Goal: Task Accomplishment & Management: Manage account settings

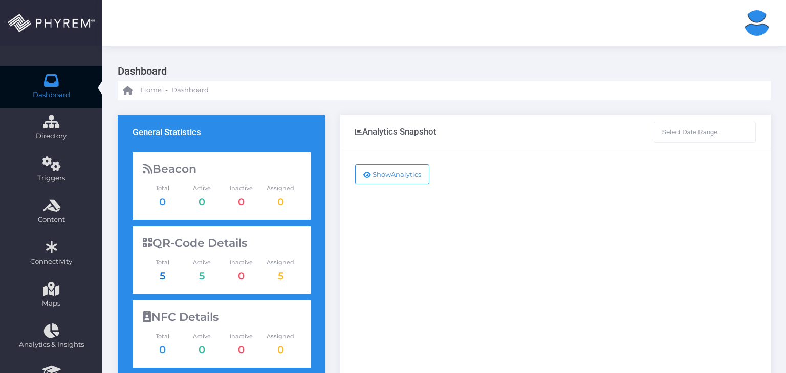
type input "[DATE] - [DATE]"
click at [164, 278] on link "5" at bounding box center [163, 276] width 6 height 12
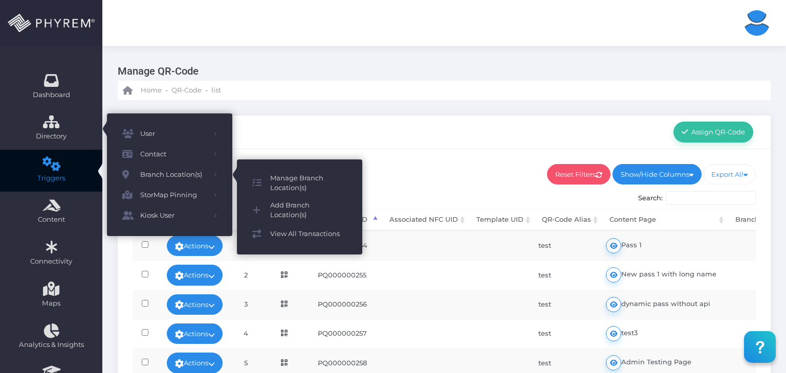
click at [285, 182] on span "Manage Branch Location(s)" at bounding box center [308, 183] width 77 height 20
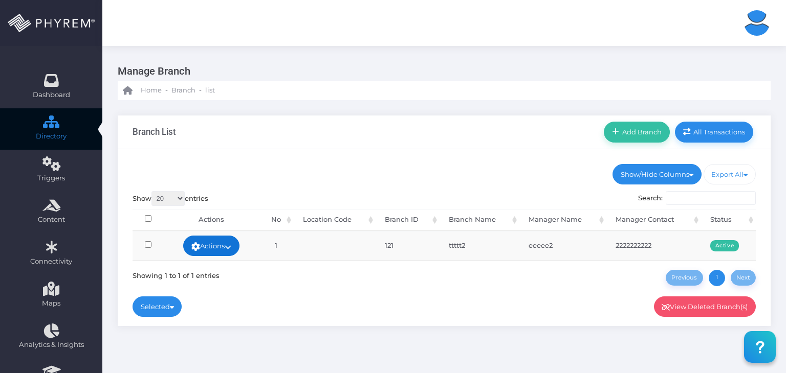
click at [229, 249] on link "Actions" at bounding box center [211, 246] width 56 height 20
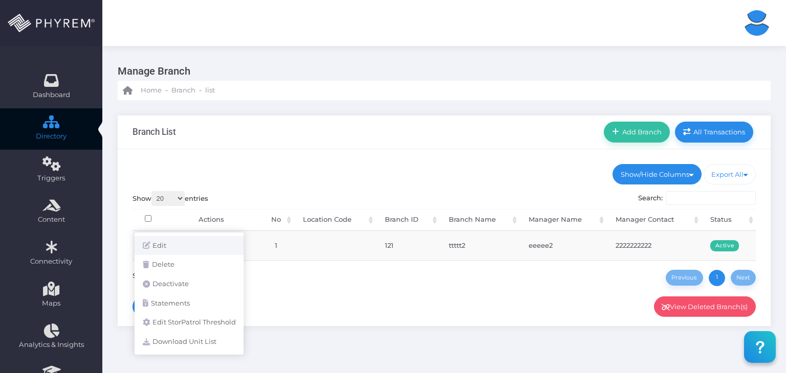
click at [230, 244] on link "Edit" at bounding box center [189, 245] width 109 height 19
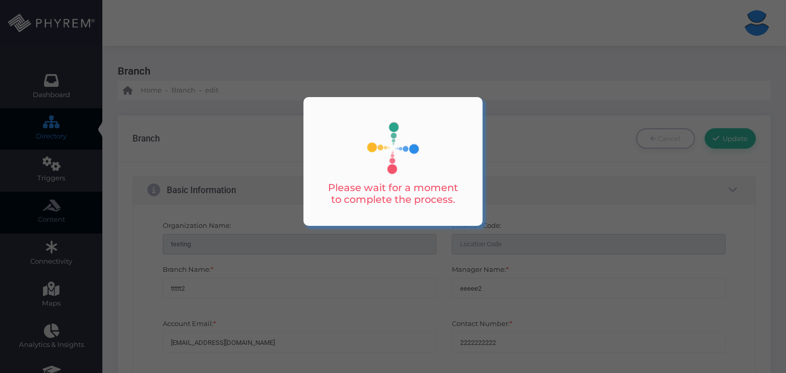
type input "2222222222"
type input "1111111111"
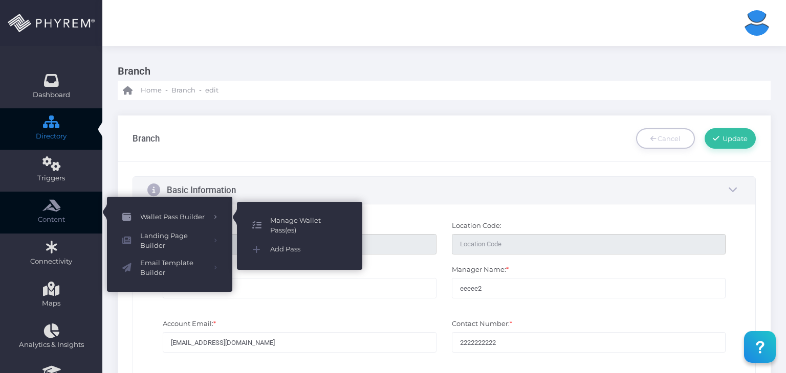
click at [280, 221] on span "Manage Wallet Pass(es)" at bounding box center [308, 226] width 77 height 20
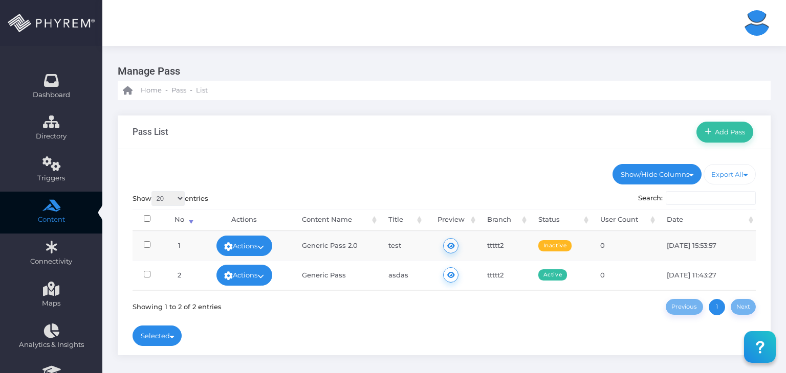
click at [260, 239] on link "Actions" at bounding box center [244, 246] width 56 height 20
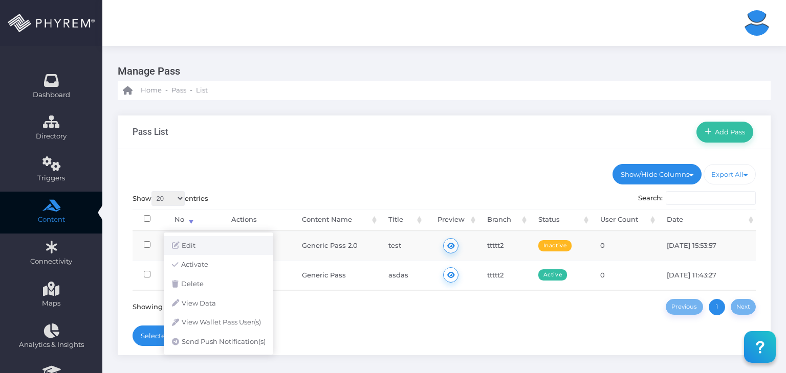
click at [217, 245] on link "Edit" at bounding box center [218, 245] width 109 height 19
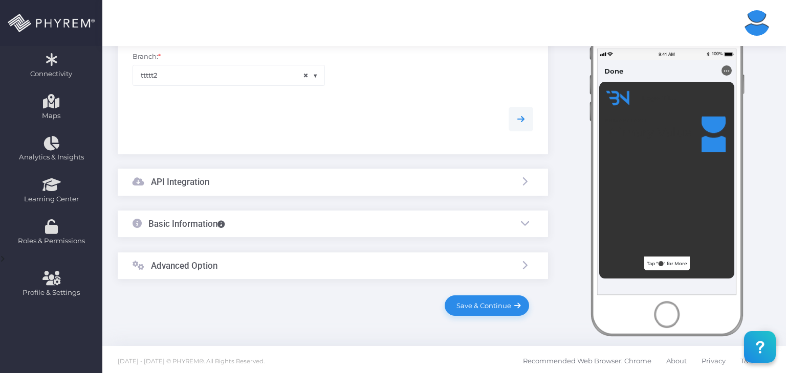
scroll to position [190, 0]
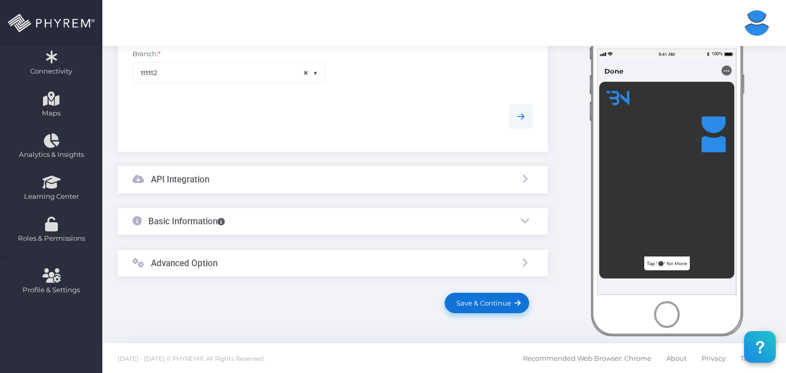
click at [482, 309] on link "Save & Continue" at bounding box center [486, 303] width 84 height 20
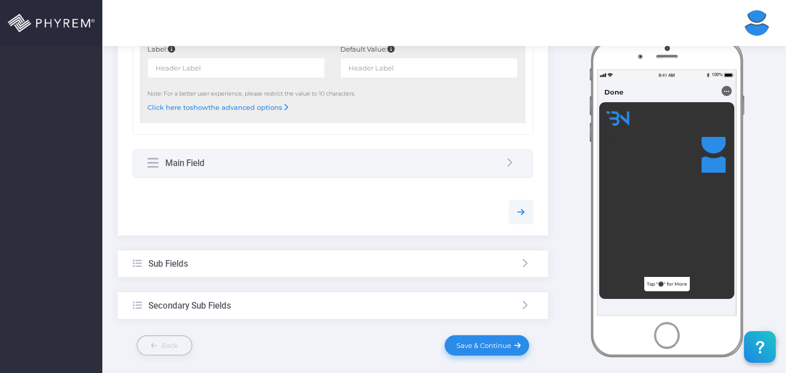
scroll to position [598, 0]
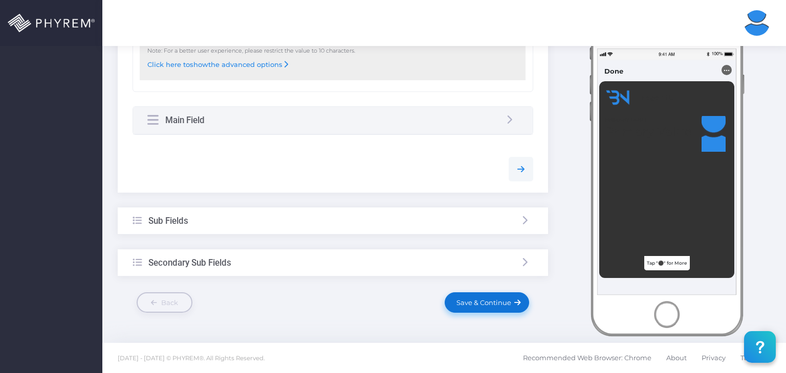
click at [483, 303] on span "Save & Continue" at bounding box center [482, 303] width 58 height 8
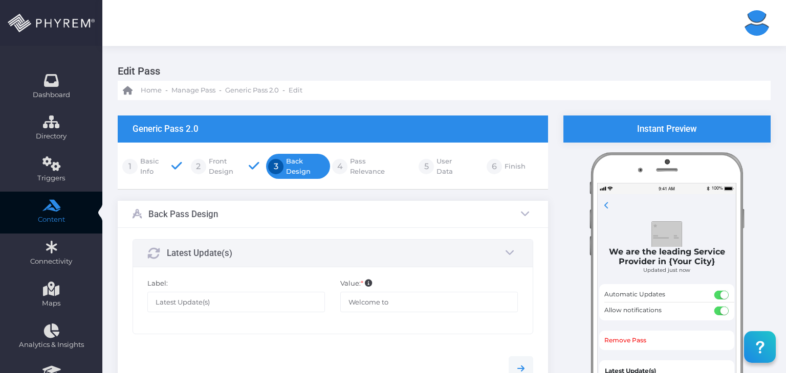
scroll to position [199, 0]
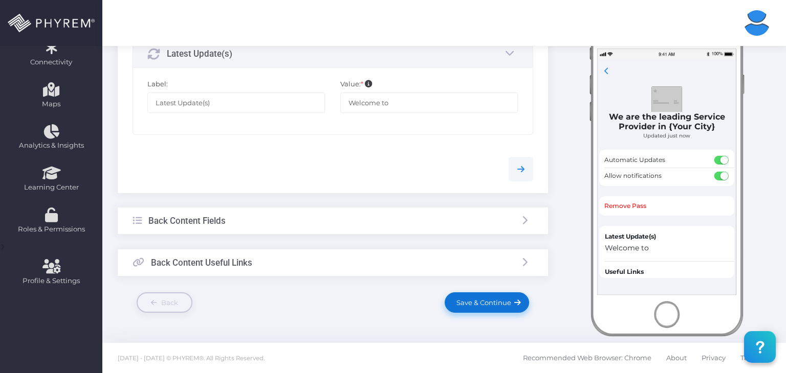
click at [477, 293] on link "Save & Continue" at bounding box center [486, 303] width 84 height 20
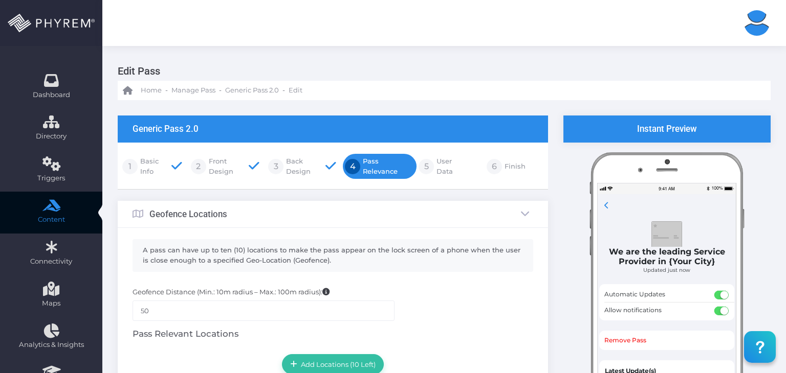
scroll to position [225, 0]
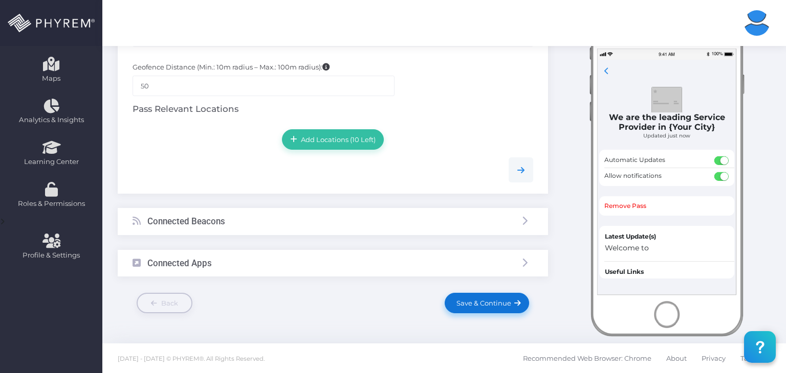
click at [479, 295] on link "Save & Continue" at bounding box center [486, 303] width 84 height 20
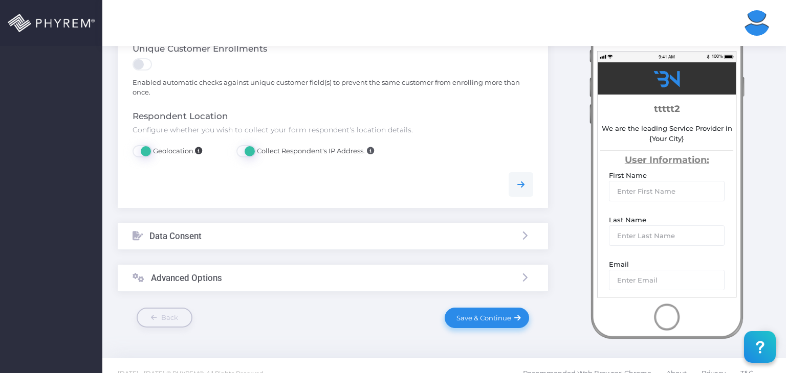
scroll to position [599, 0]
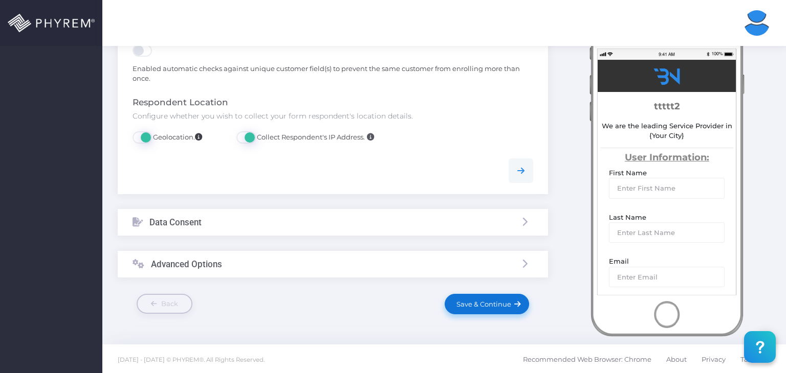
click at [503, 300] on span "Save & Continue" at bounding box center [482, 304] width 58 height 8
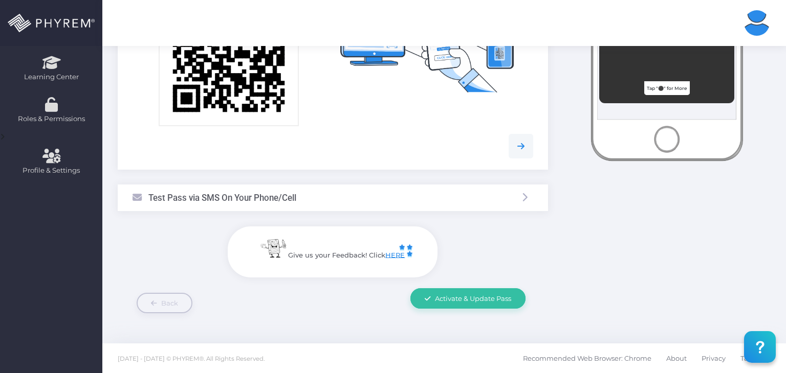
scroll to position [0, 0]
